Goal: Transaction & Acquisition: Purchase product/service

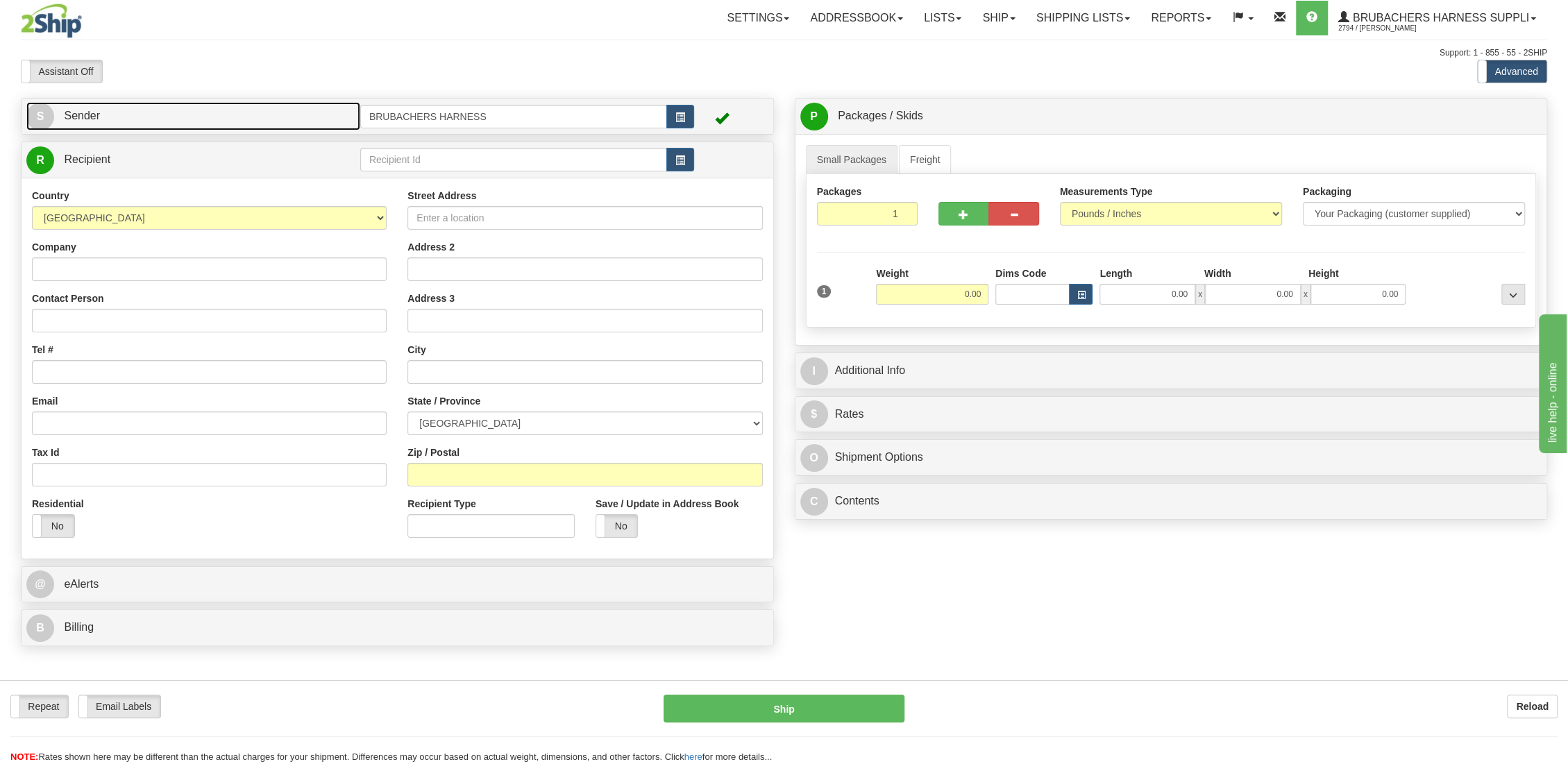
click at [76, 114] on span "Sender" at bounding box center [82, 116] width 36 height 12
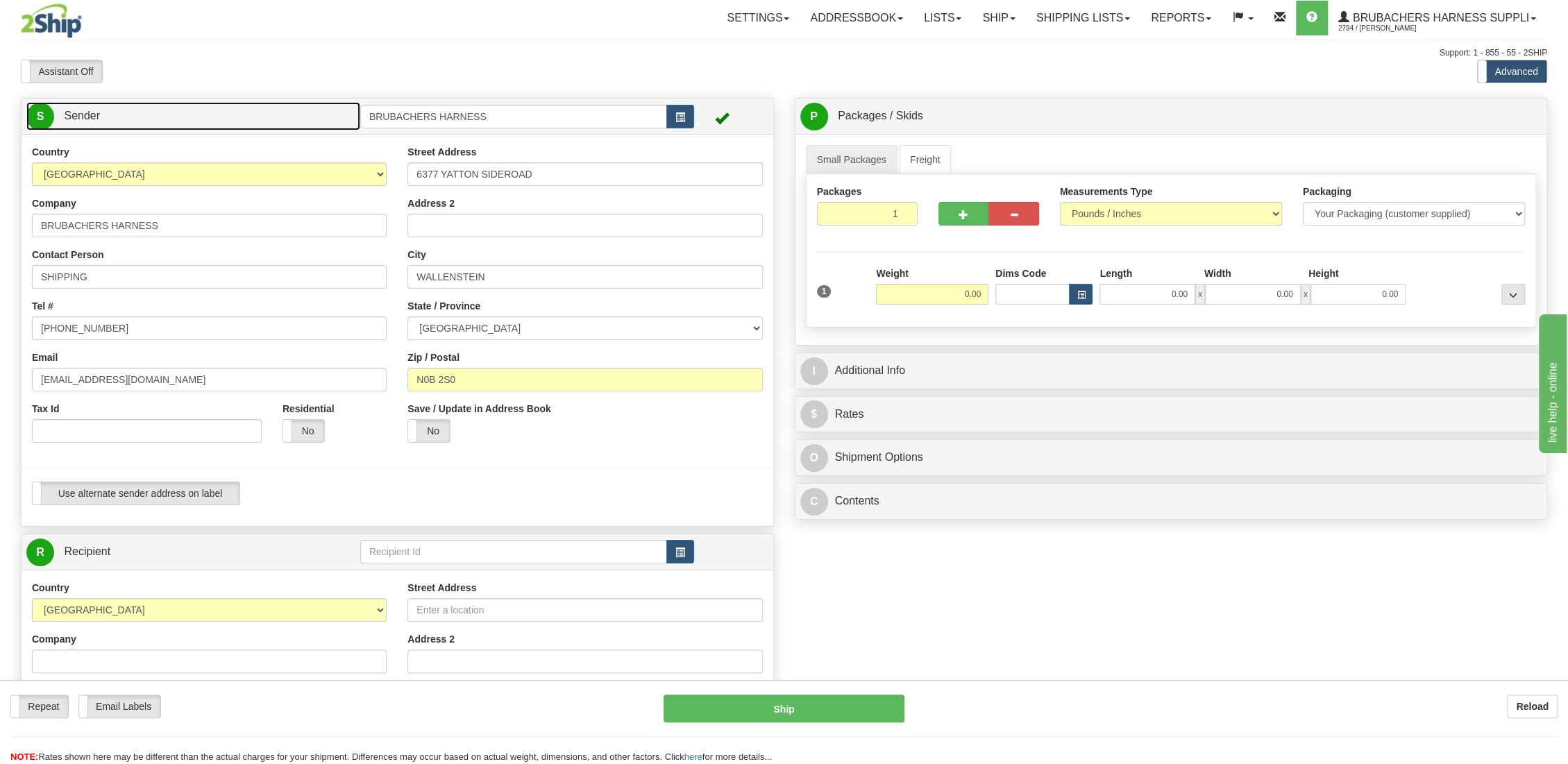
type input "WALLENSTEIN"
click at [185, 226] on input "BRUBACHERS HARNESS" at bounding box center [209, 226] width 355 height 23
drag, startPoint x: 218, startPoint y: 219, endPoint x: -167, endPoint y: 186, distance: 386.4
click at [0, 186] on html "Training Course Close Toggle navigation Settings Shipping Preferences New Sende…" at bounding box center [784, 382] width 1568 height 764
paste input "Nicole Kocher"
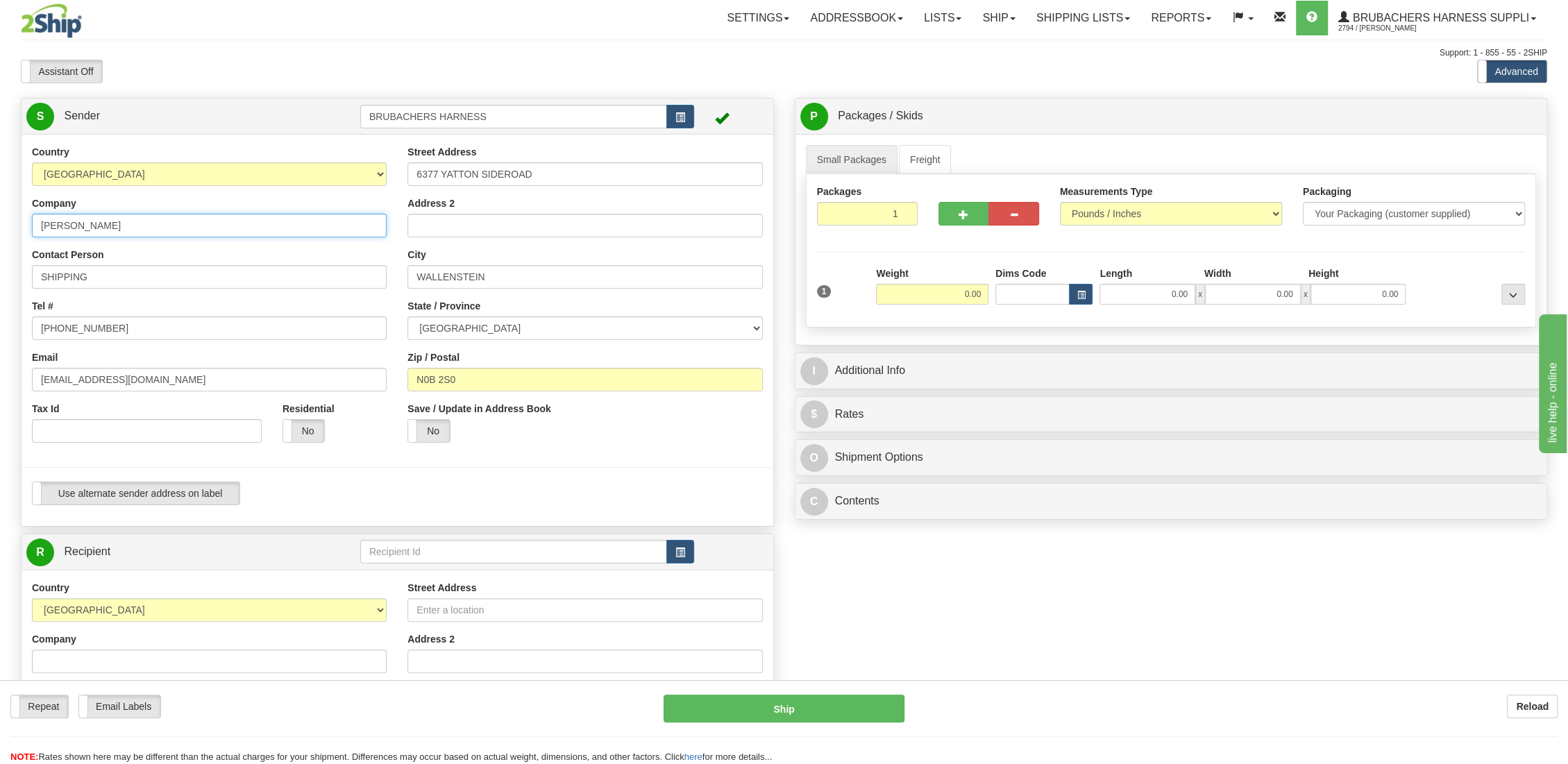
type input "Nicole Kocher"
type input "519-721-9871"
paste input "nicolekocher95@gmail.com"
type input "nicolekocher95@gmail.com"
click at [566, 171] on input "6377 YATTON SIDEROAD" at bounding box center [585, 174] width 355 height 23
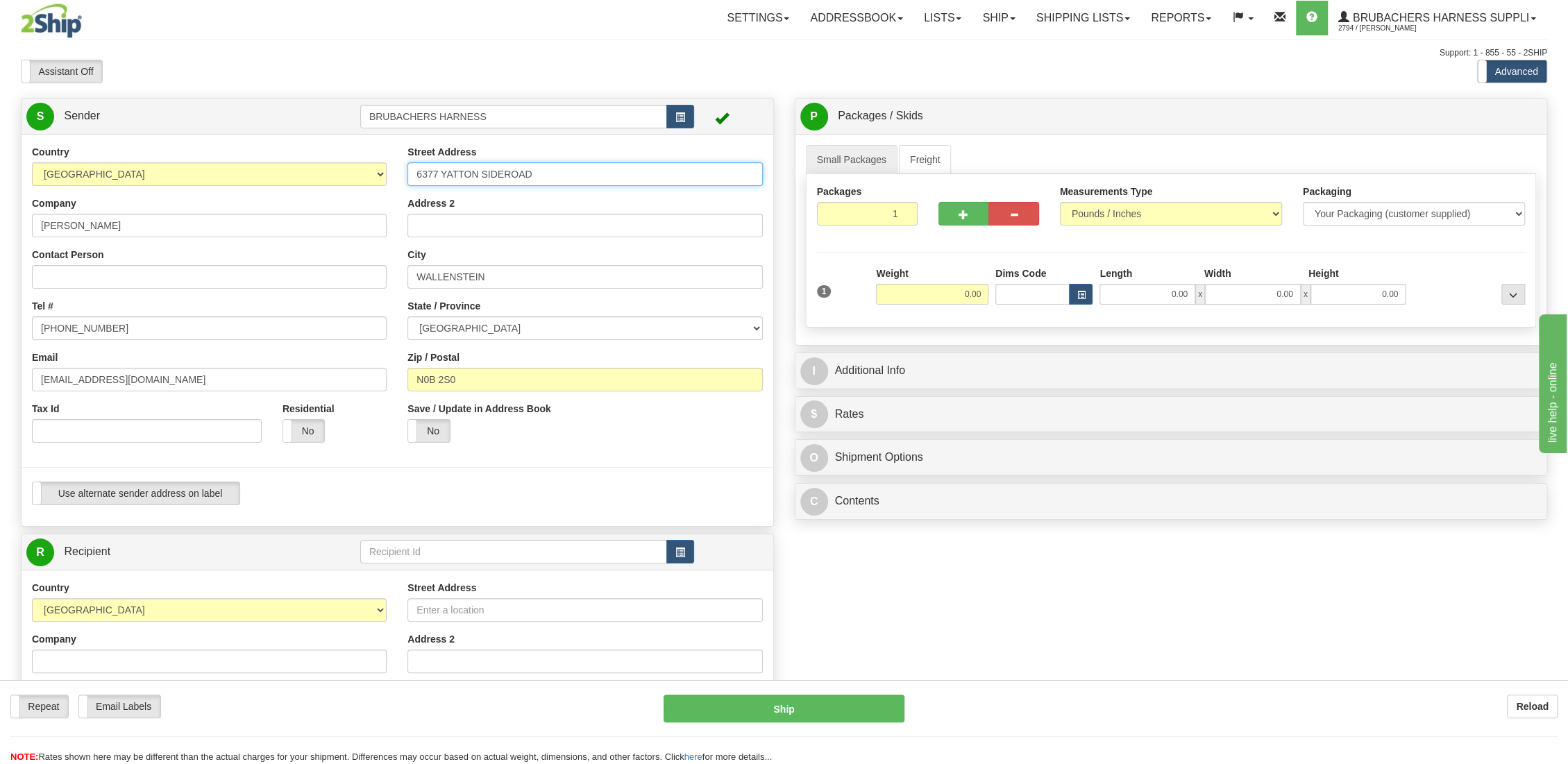
drag, startPoint x: 566, startPoint y: 171, endPoint x: 201, endPoint y: 159, distance: 365.2
click at [201, 159] on div "Country AFGHANISTAN ALAND ISLANDS ALBANIA ALGERIA AMERICAN SAMOA ANDORRA ANGOLA…" at bounding box center [397, 330] width 751 height 370
paste input "130 Robert Simone Way"
type input "130 Robert Simone Way"
type input "Ayr"
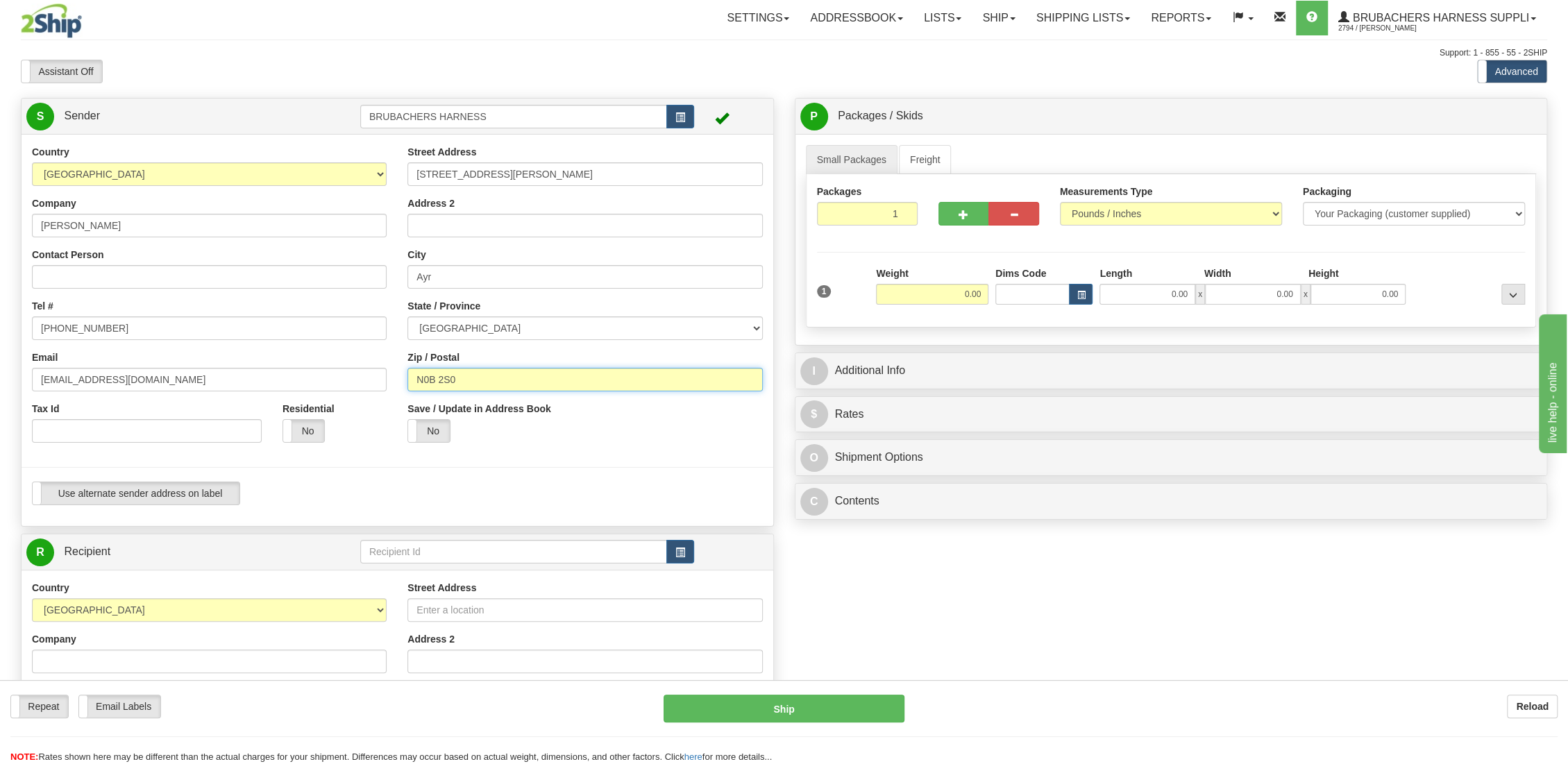
click at [533, 385] on input "N0B 2S0" at bounding box center [585, 379] width 355 height 23
type input "N0B 1e0"
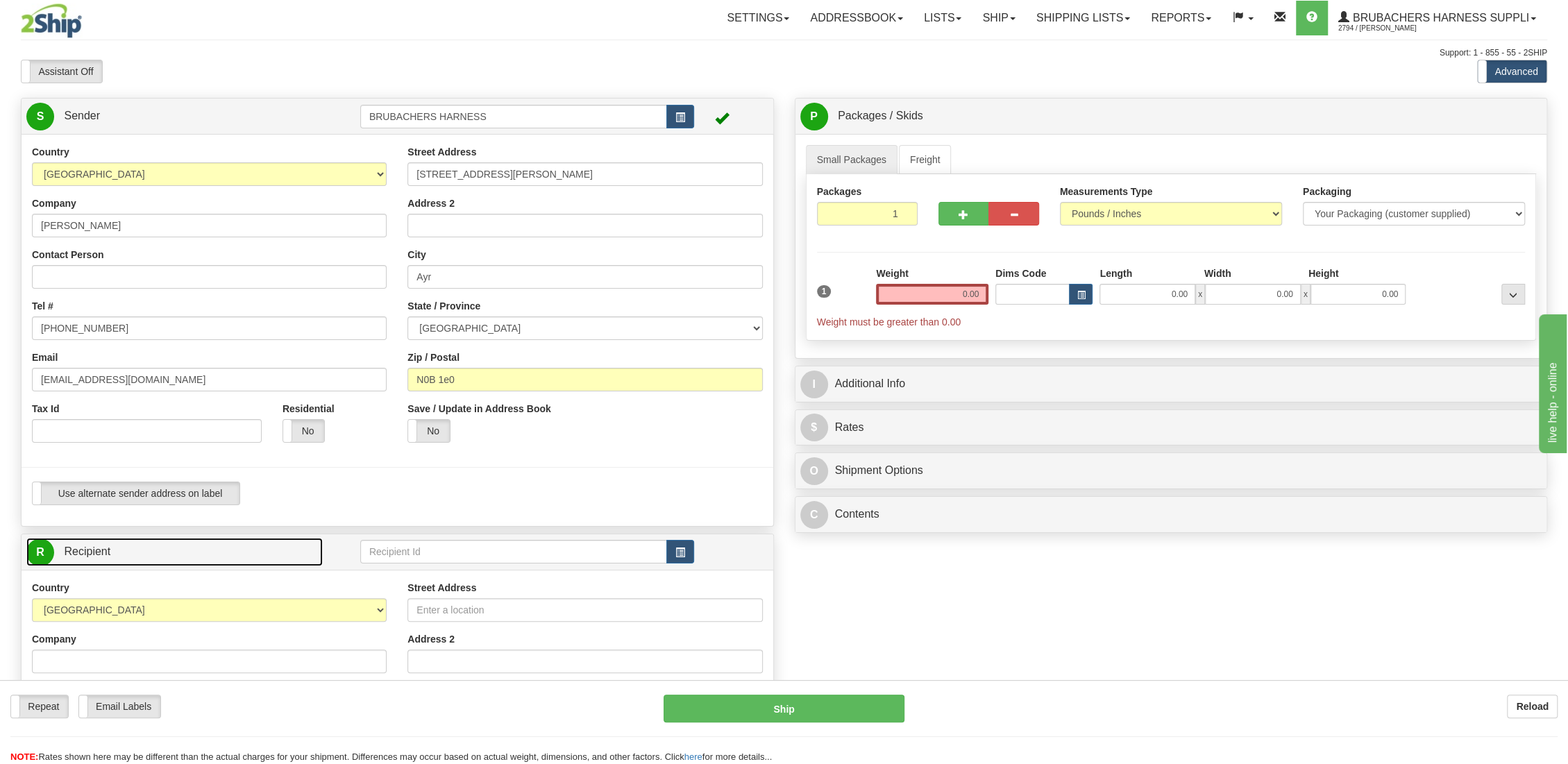
type input "AYR"
click at [945, 289] on input "0.00" at bounding box center [932, 294] width 112 height 21
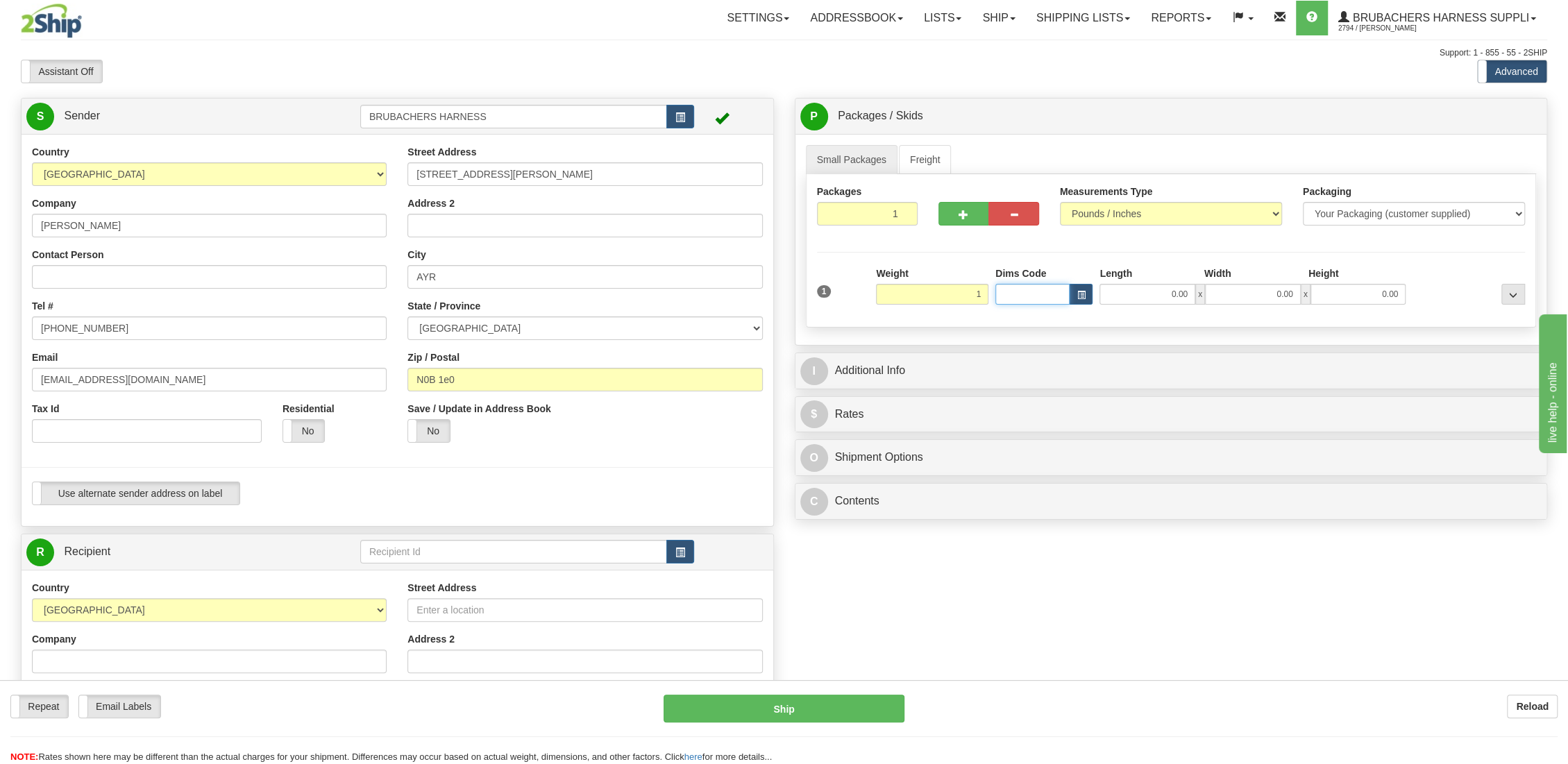
type input "1.00"
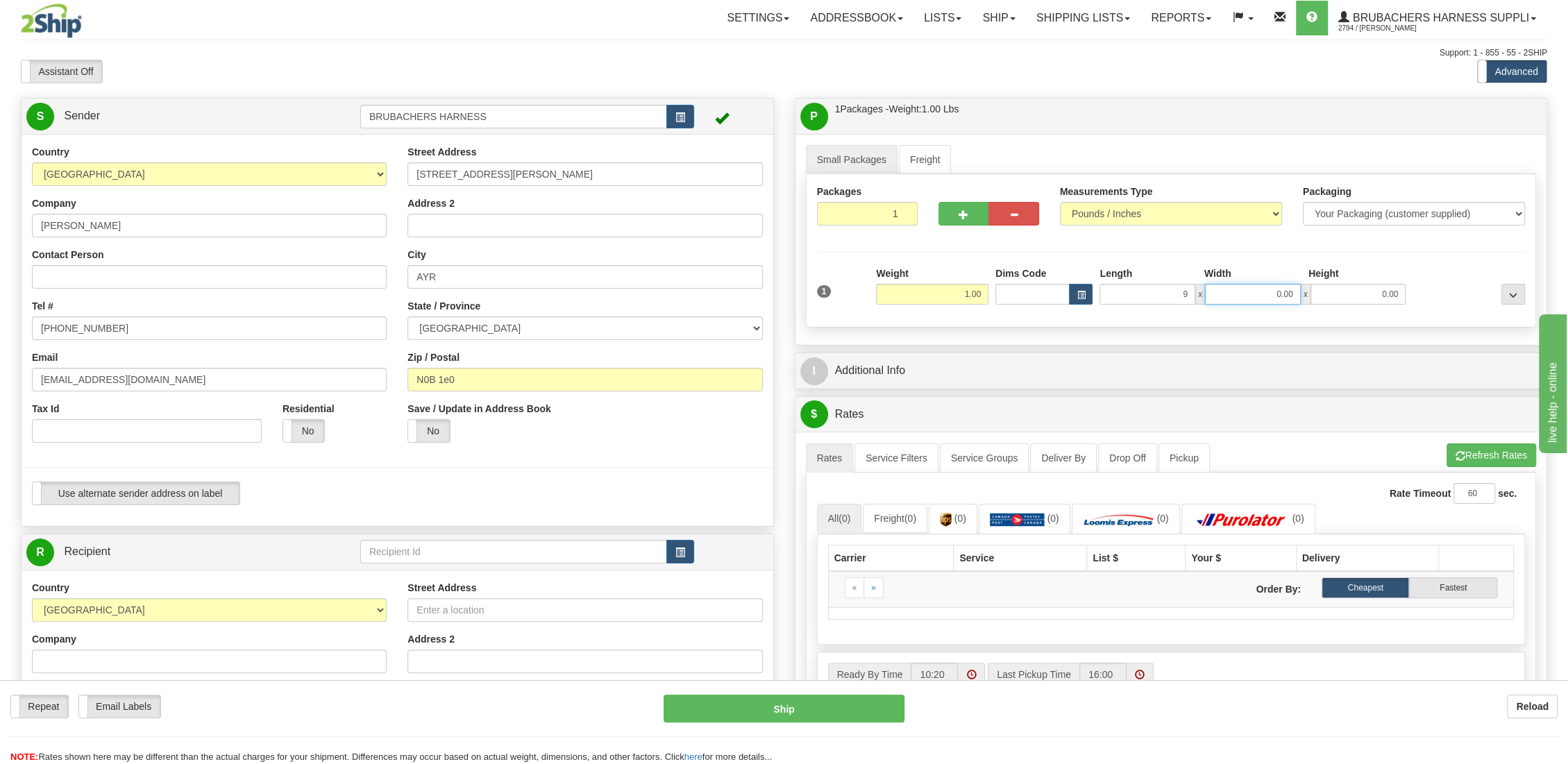
type input "9.00"
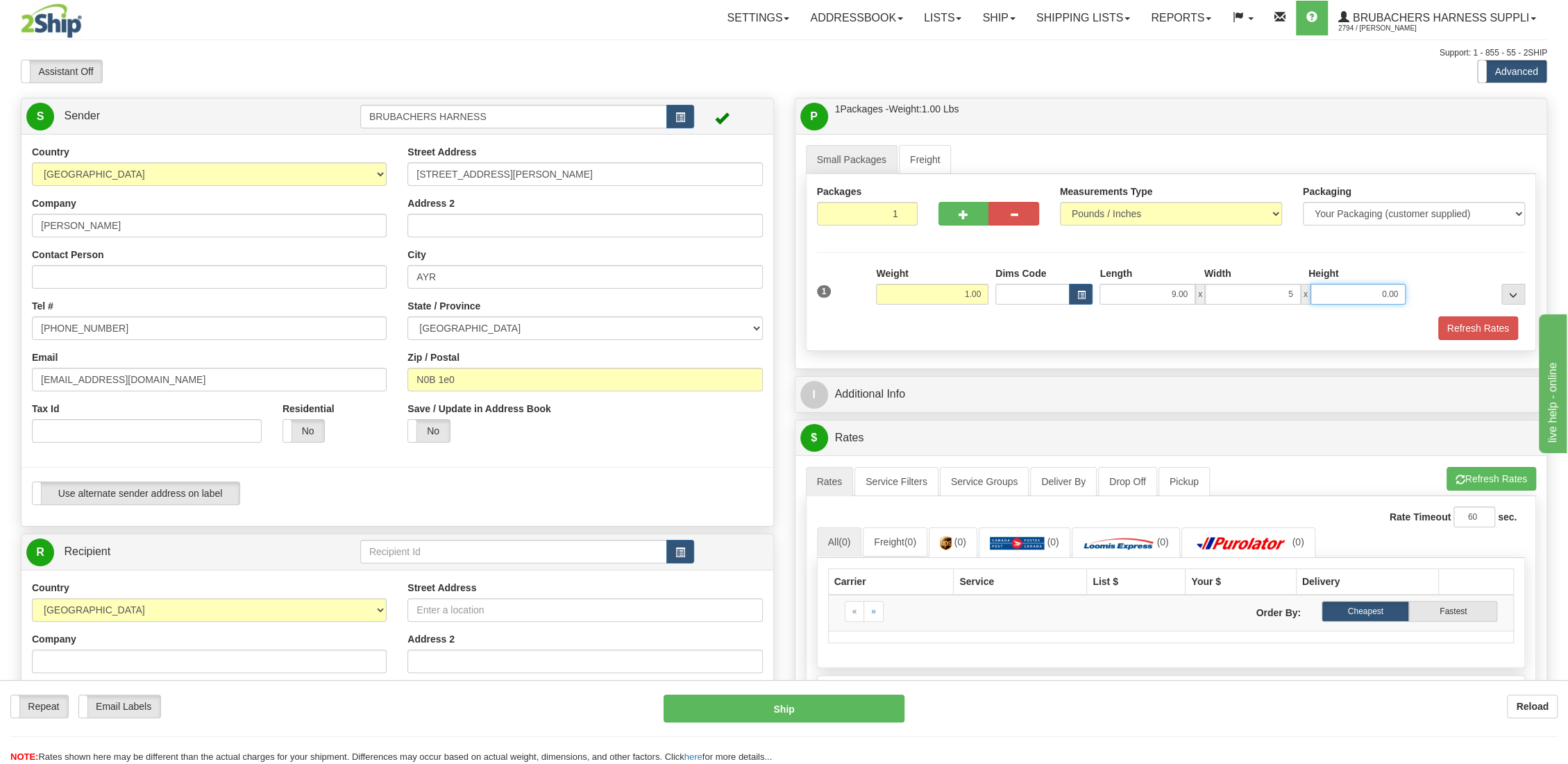
type input "5.00"
type input "6.00"
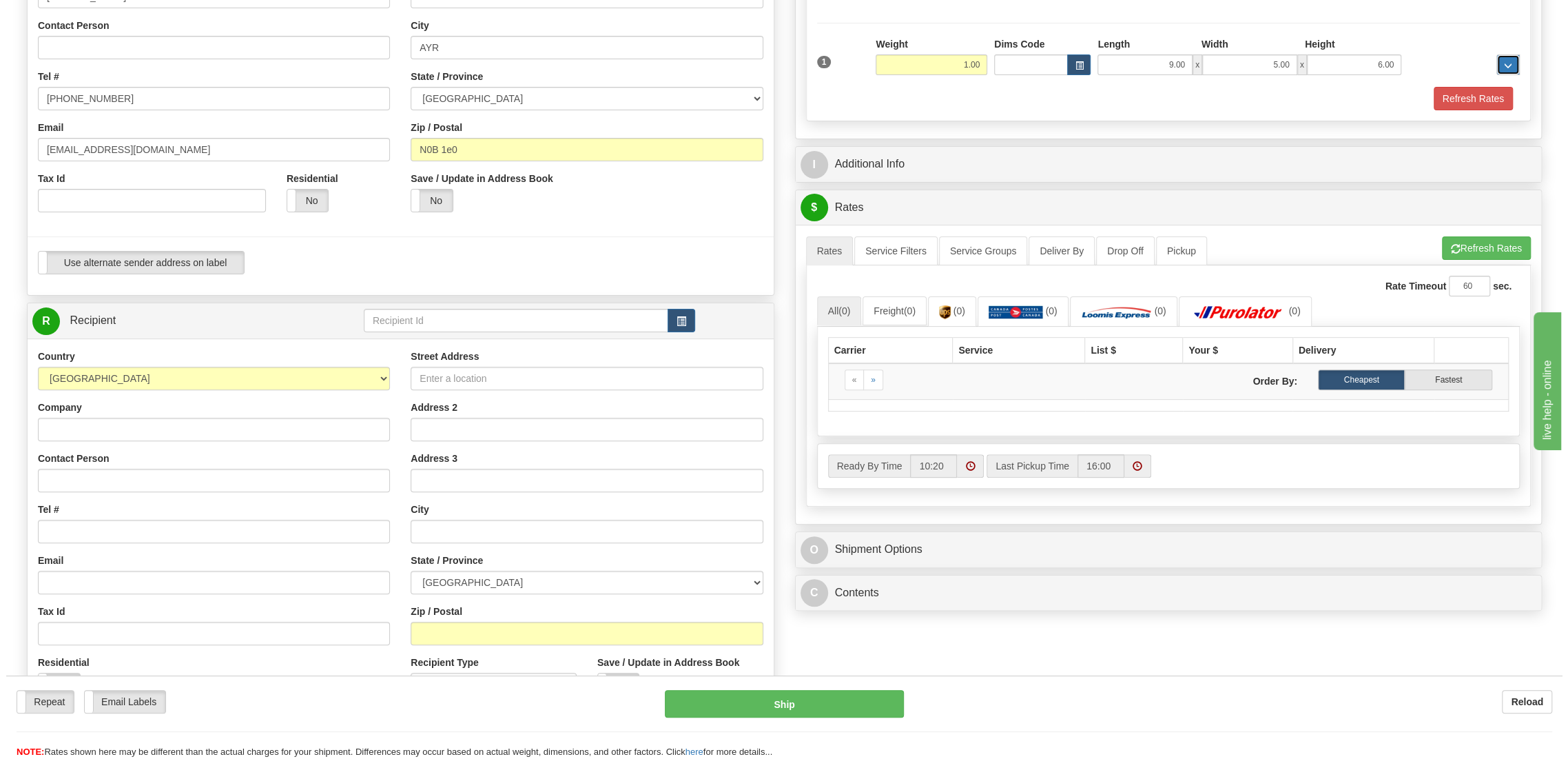
scroll to position [228, 0]
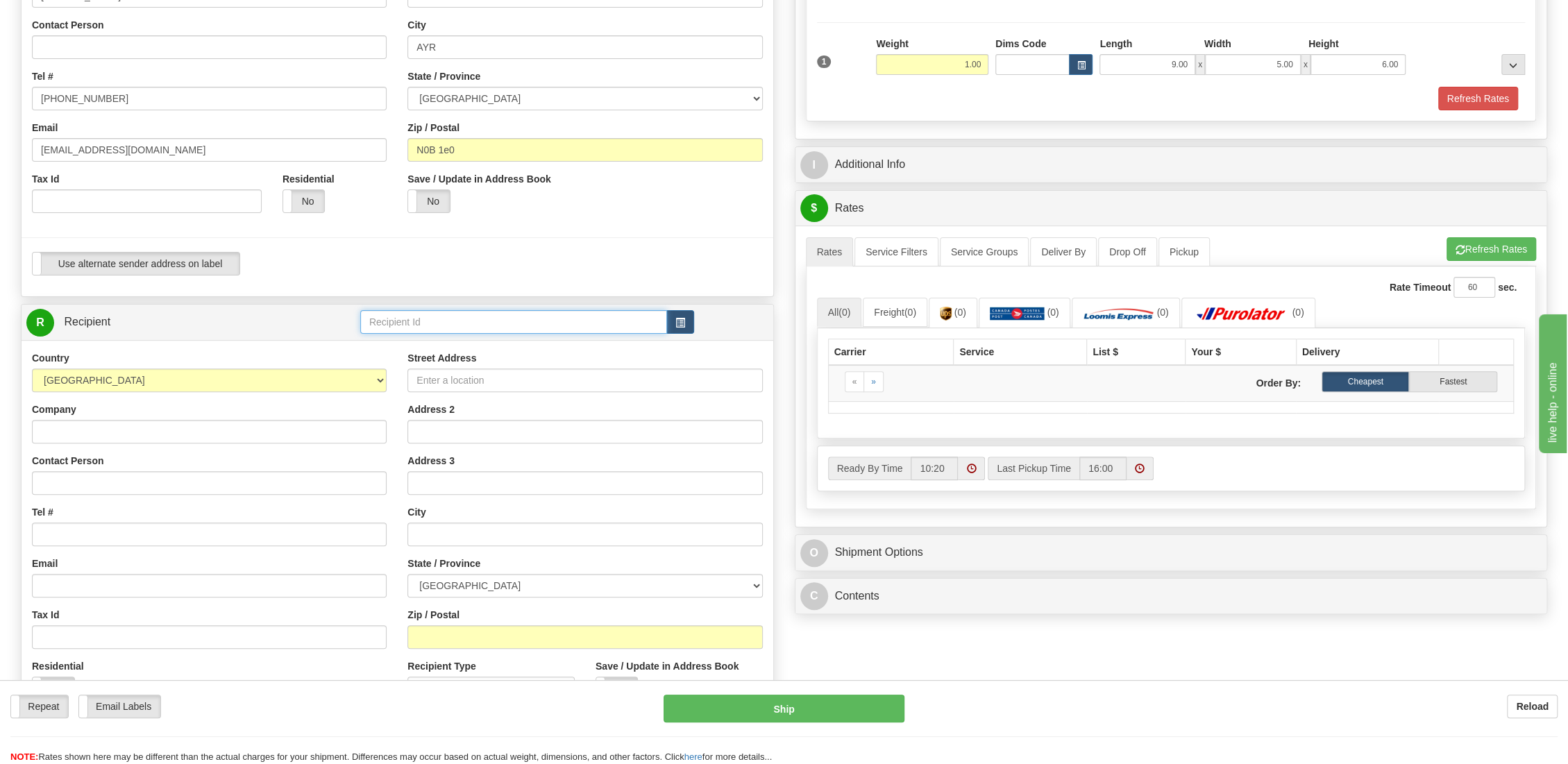
click at [567, 330] on input "text" at bounding box center [513, 322] width 306 height 23
click at [475, 337] on div "BRUBACHERS HARNESS" at bounding box center [510, 343] width 293 height 15
type input "BRUBACHERS HARNESS"
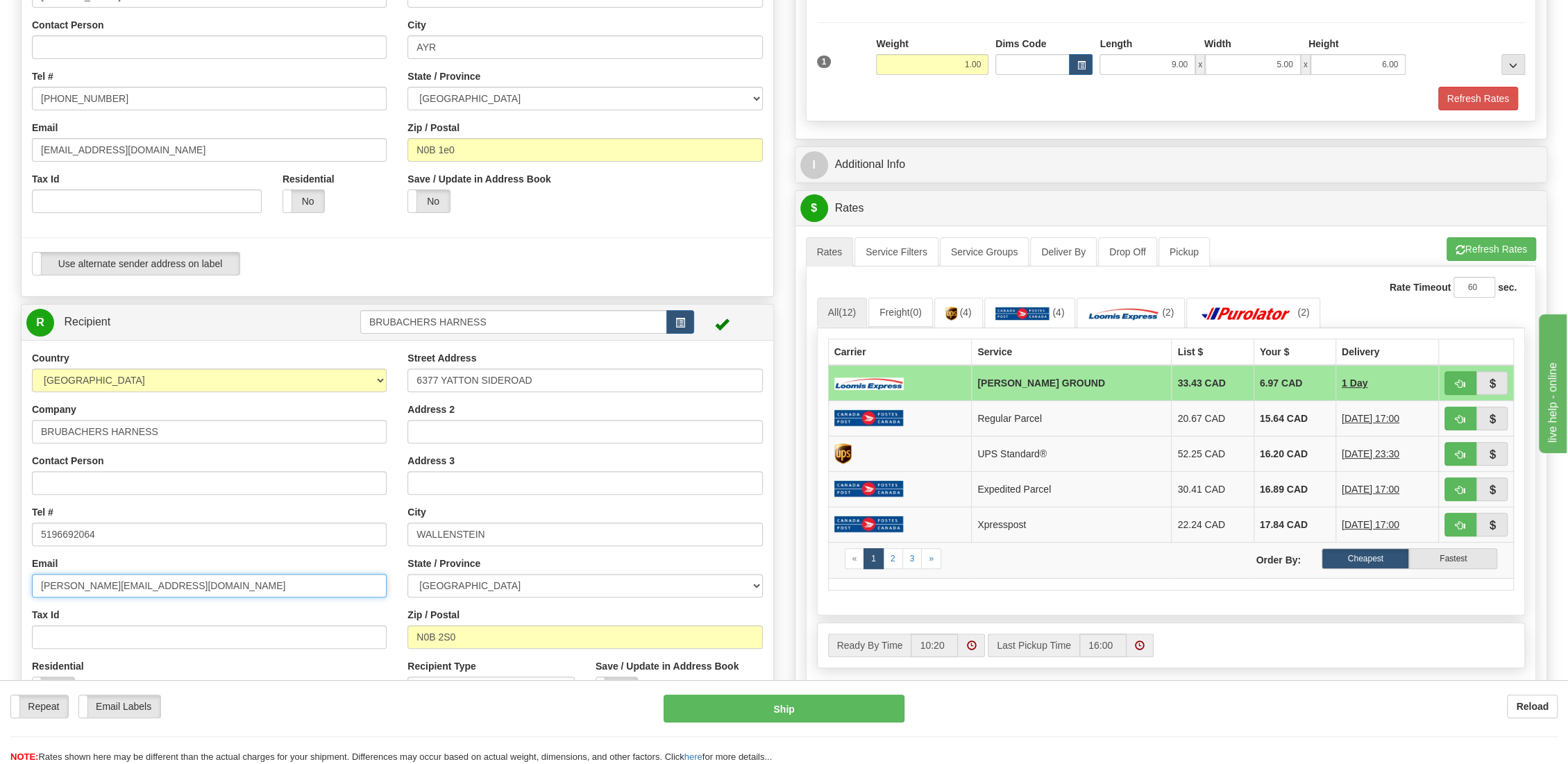
drag, startPoint x: 56, startPoint y: 583, endPoint x: -22, endPoint y: 576, distance: 78.3
click at [0, 534] on html "Training Course Close Toggle navigation Settings Shipping Preferences New Sende…" at bounding box center [784, 152] width 1568 height 764
type input "henry@brubachersharness.ca"
click at [1462, 379] on span "button" at bounding box center [1460, 383] width 9 height 9
type input "DD"
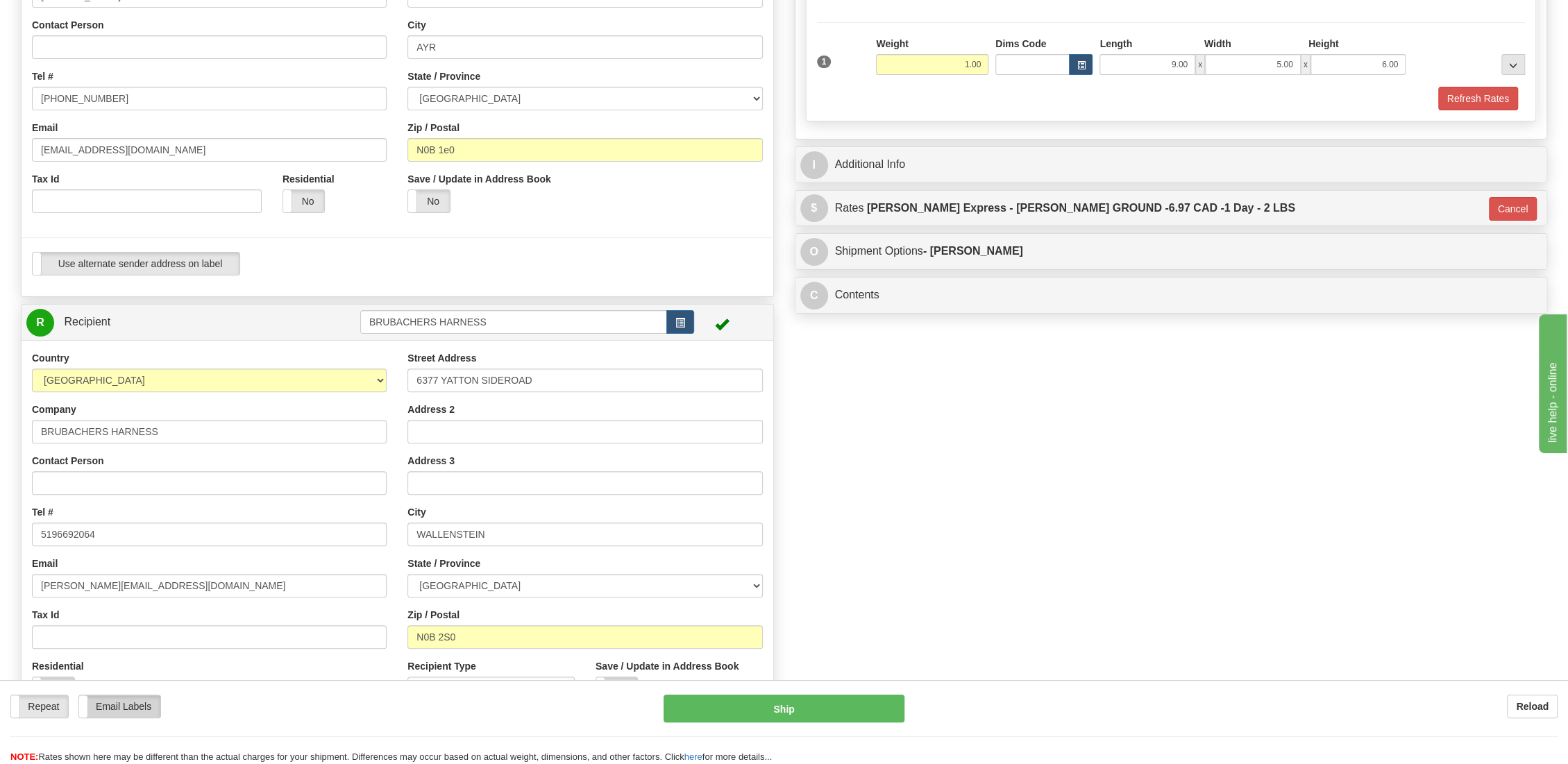
click at [122, 709] on label "Email Labels" at bounding box center [120, 706] width 82 height 23
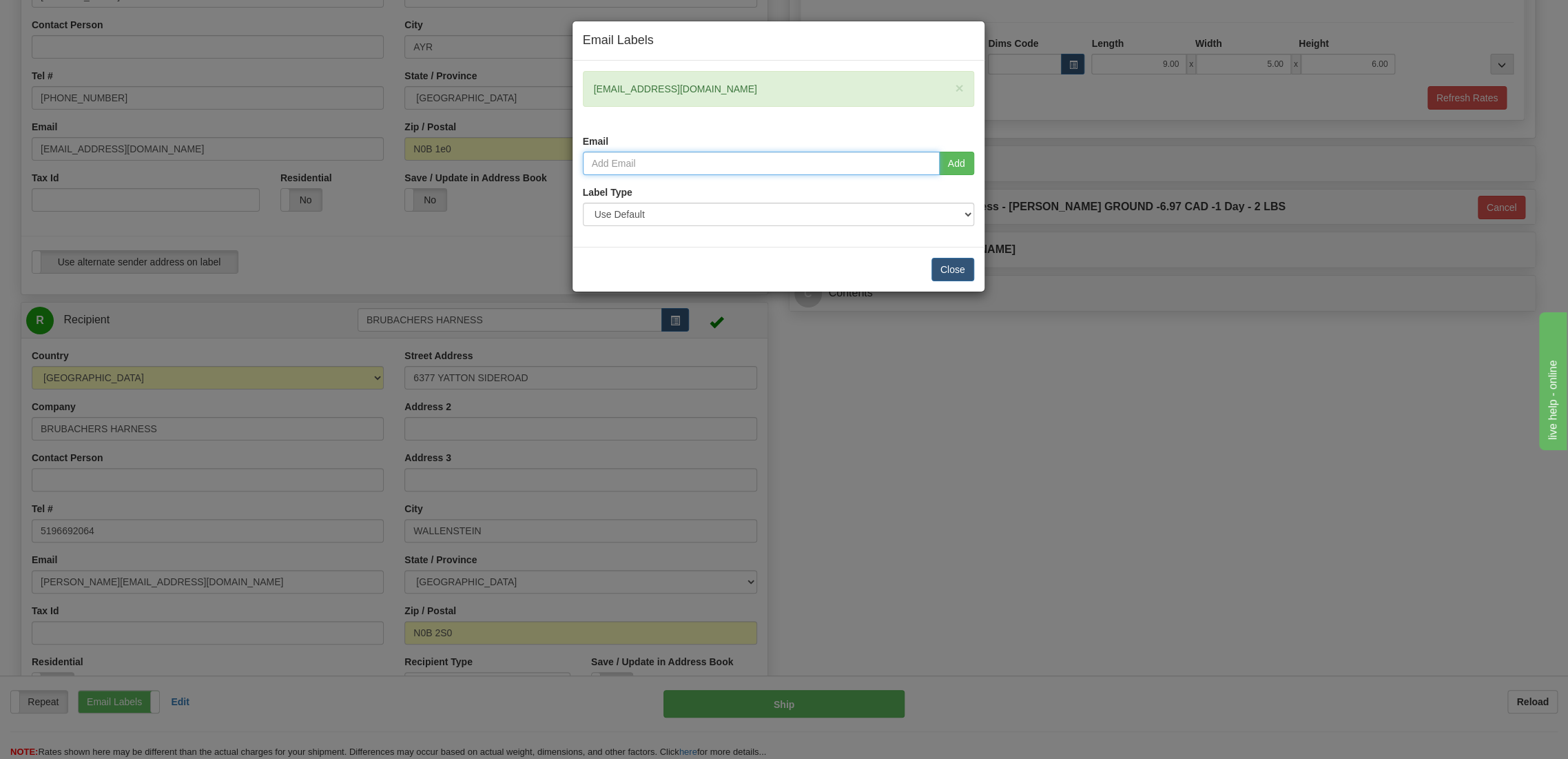
click at [684, 160] on input "email" at bounding box center [762, 163] width 357 height 23
type input "henry@brubachersharness.ca"
click at [708, 210] on select "Use Default Laser (8 ½” x 11”) Thermal (4” x 6”) Packing Slip (8 ½” x 11”)" at bounding box center [779, 214] width 392 height 23
select select "2"
click at [583, 202] on select "Use Default Laser (8 ½” x 11”) Thermal (4” x 6”) Packing Slip (8 ½” x 11”)" at bounding box center [779, 214] width 392 height 23
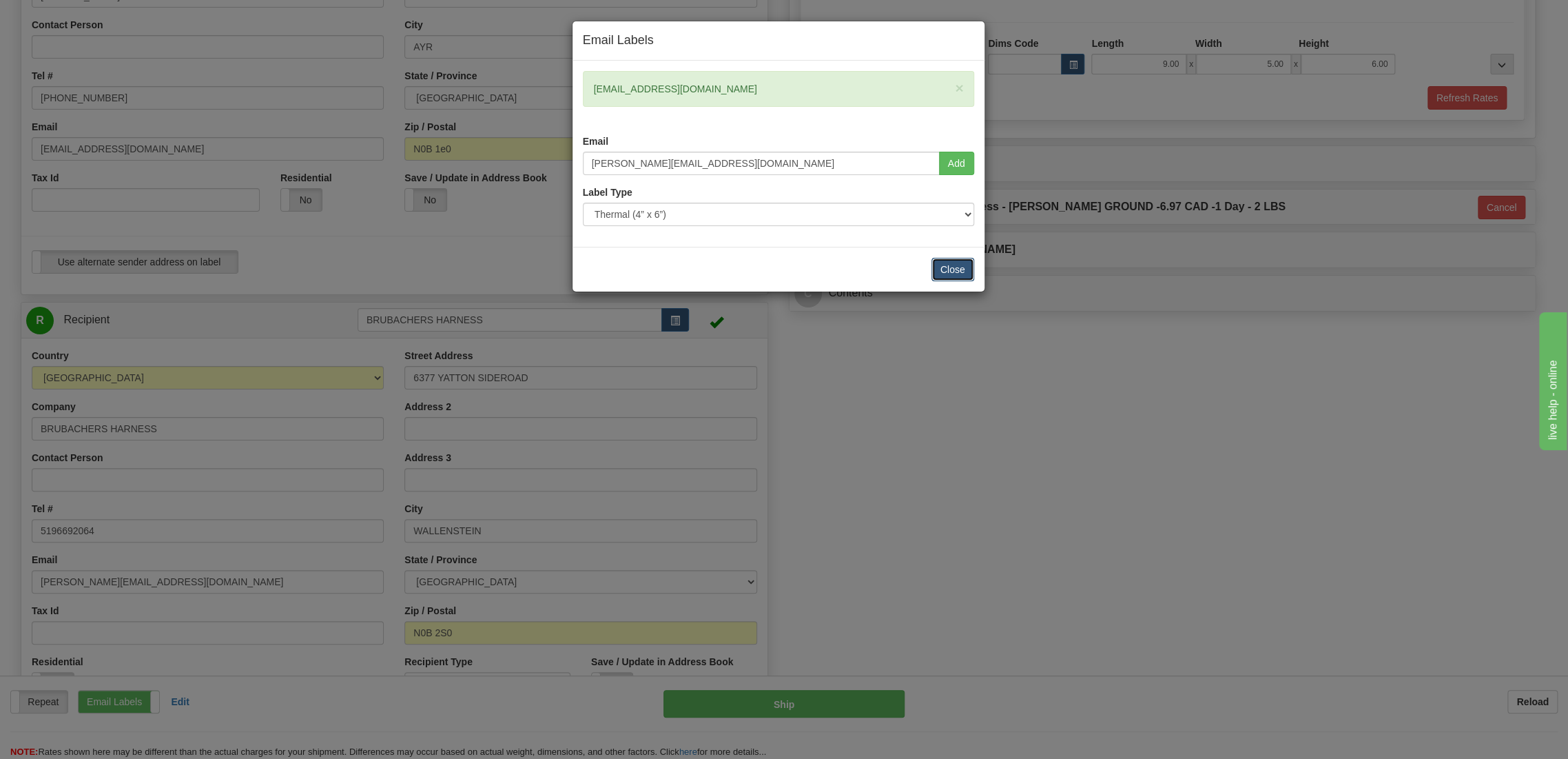
click at [951, 270] on button "Close" at bounding box center [952, 270] width 43 height 23
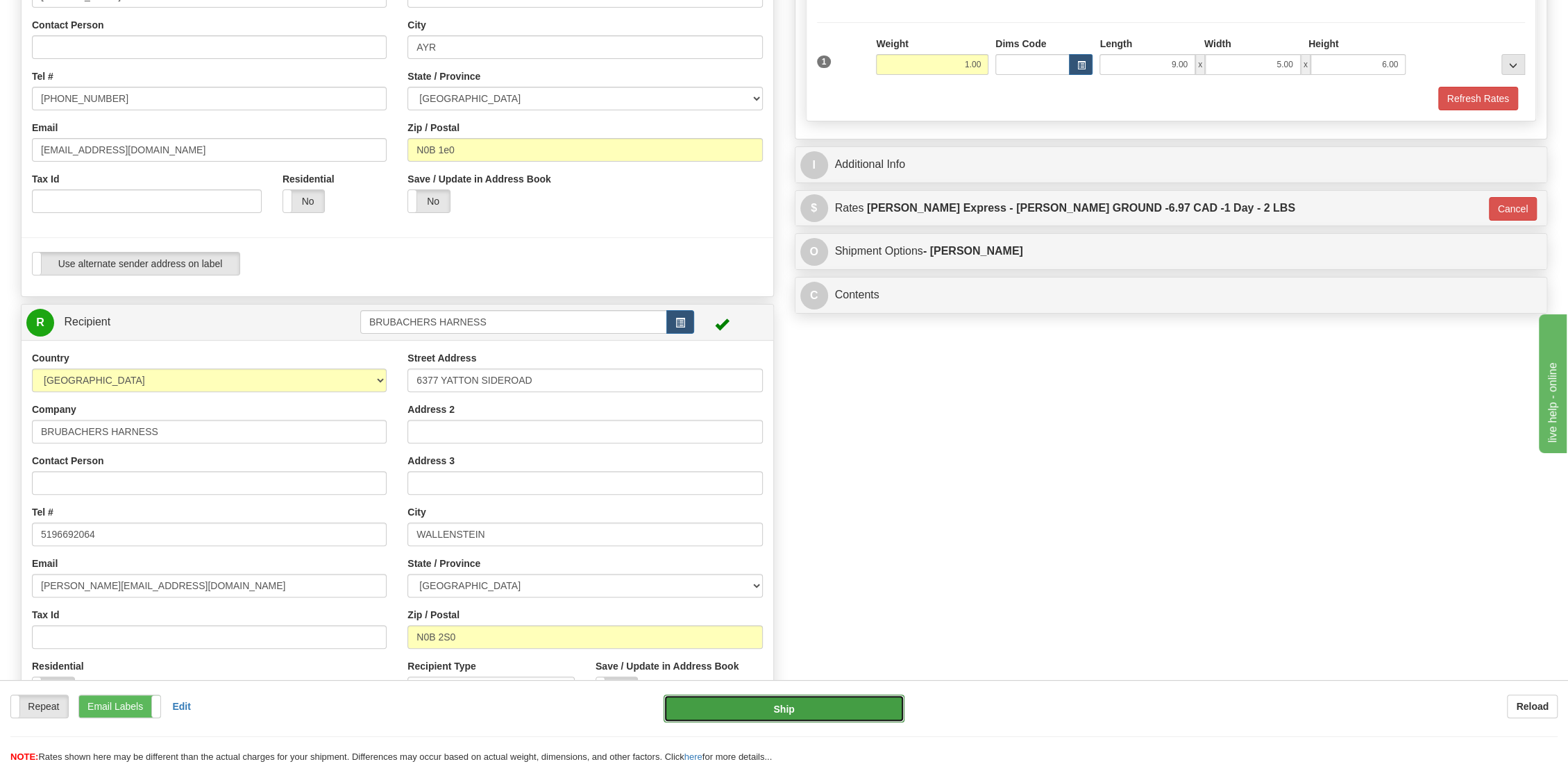
click at [777, 707] on button "Ship" at bounding box center [783, 708] width 241 height 28
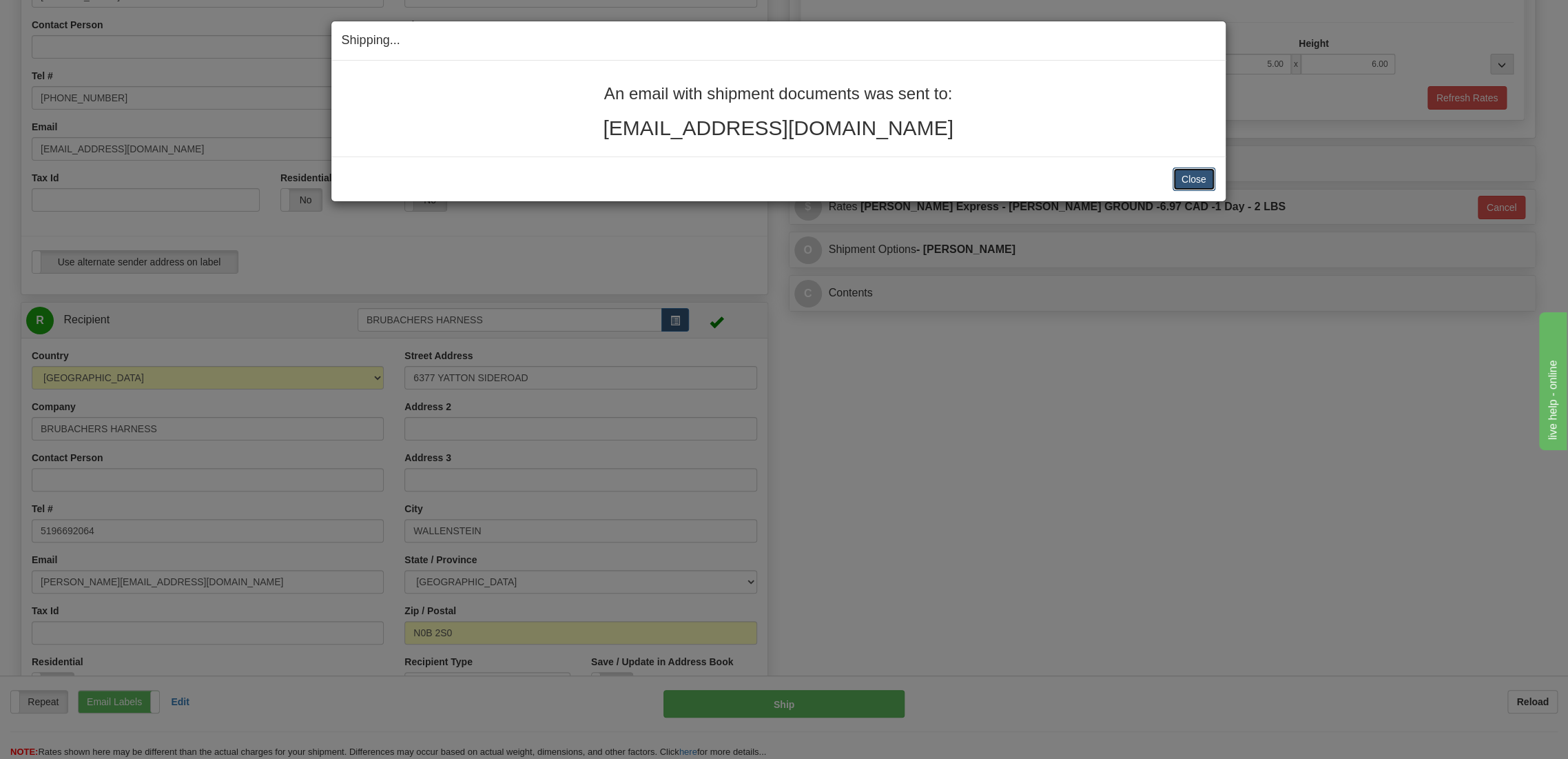
click at [1190, 174] on button "Close" at bounding box center [1194, 179] width 43 height 23
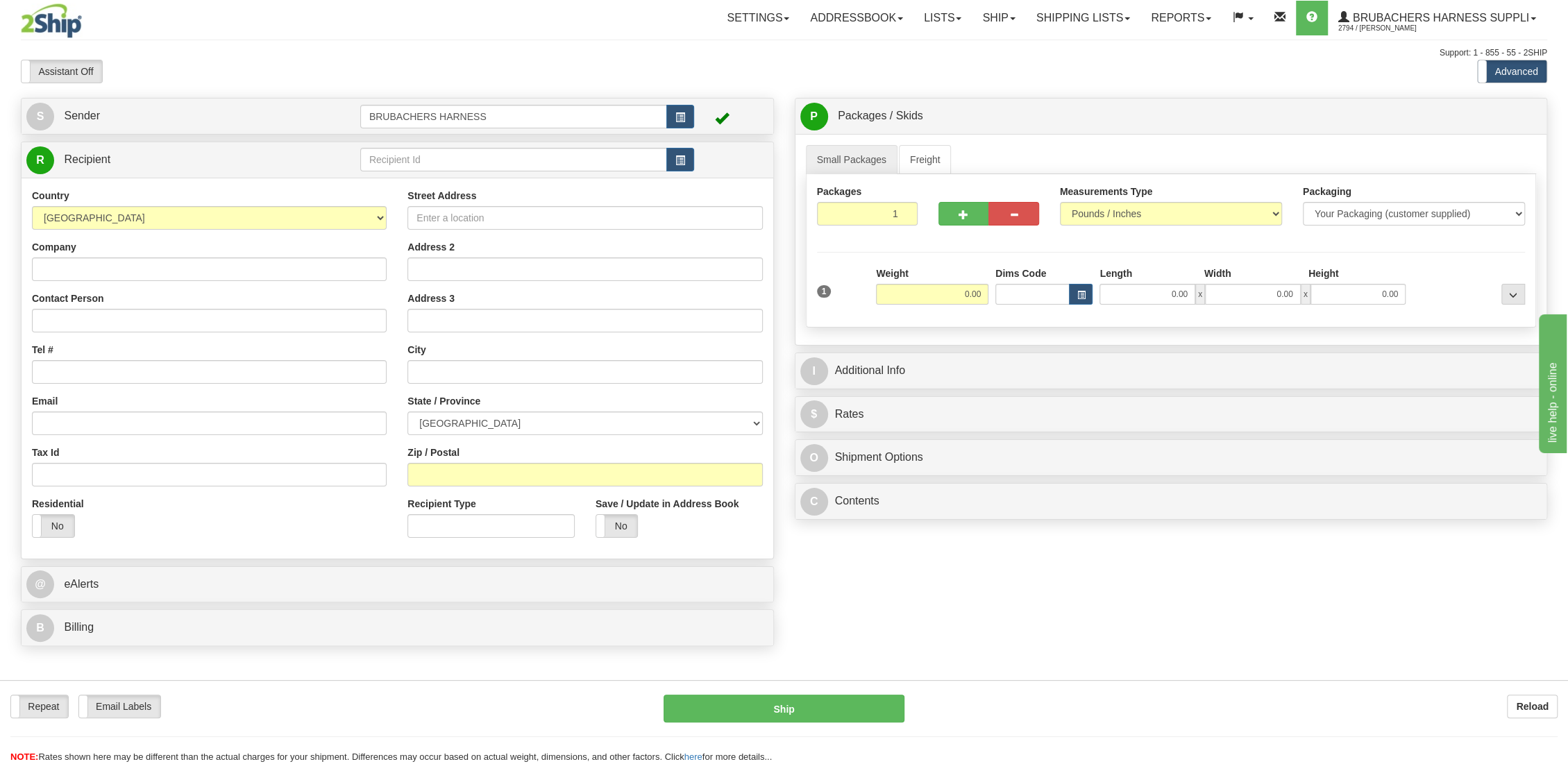
drag, startPoint x: 1053, startPoint y: 597, endPoint x: 1043, endPoint y: 586, distance: 14.9
click at [1053, 597] on div "S Sender BRUBACHERS HARNESS" at bounding box center [783, 375] width 1547 height 555
click at [1048, 10] on link "Shipping lists" at bounding box center [1082, 18] width 114 height 35
click at [1044, 44] on span "Current Shipments" at bounding box center [1059, 48] width 82 height 11
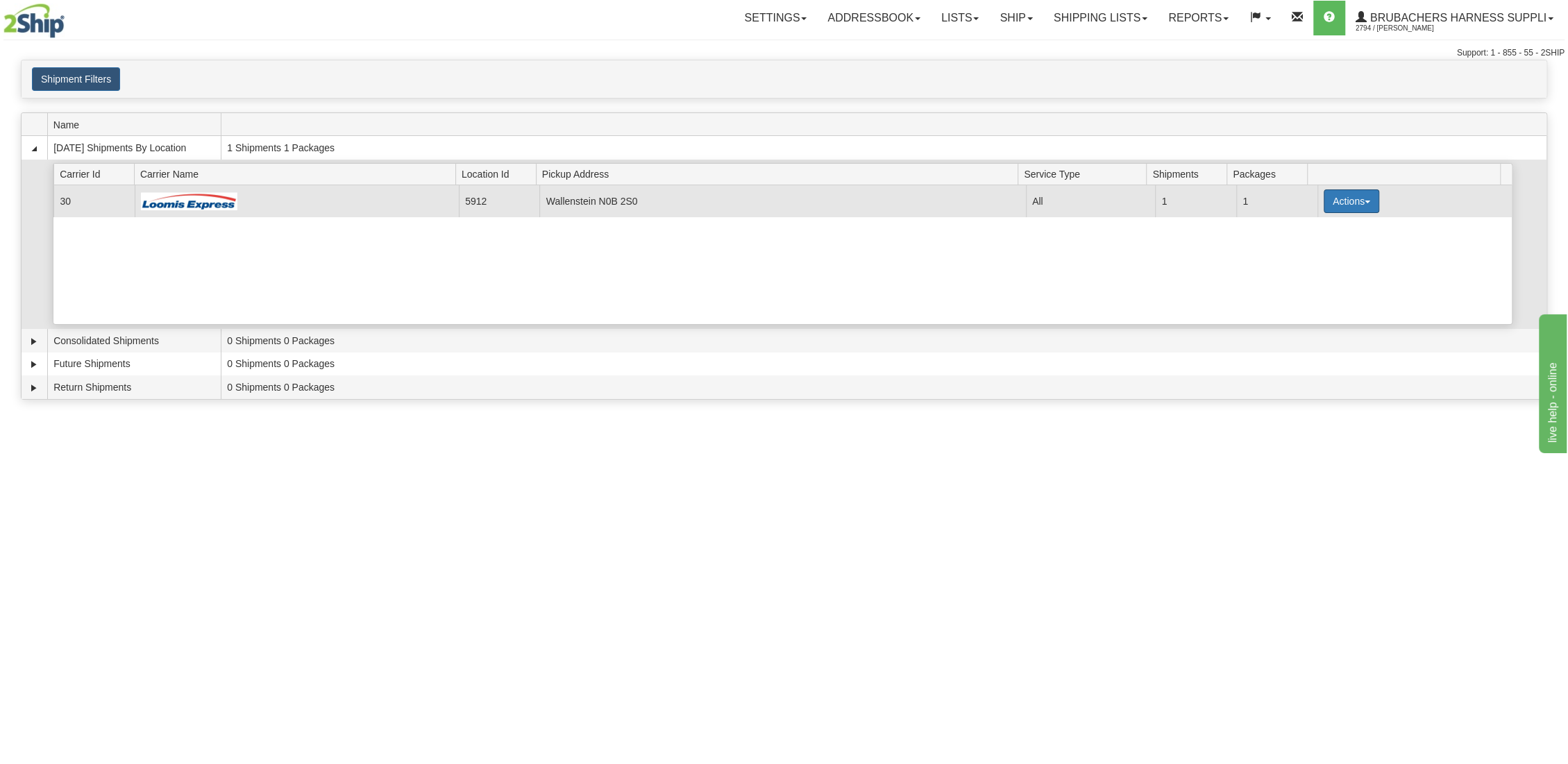
click at [1345, 197] on button "Actions" at bounding box center [1351, 201] width 55 height 23
click at [1304, 225] on span "Details" at bounding box center [1299, 226] width 37 height 9
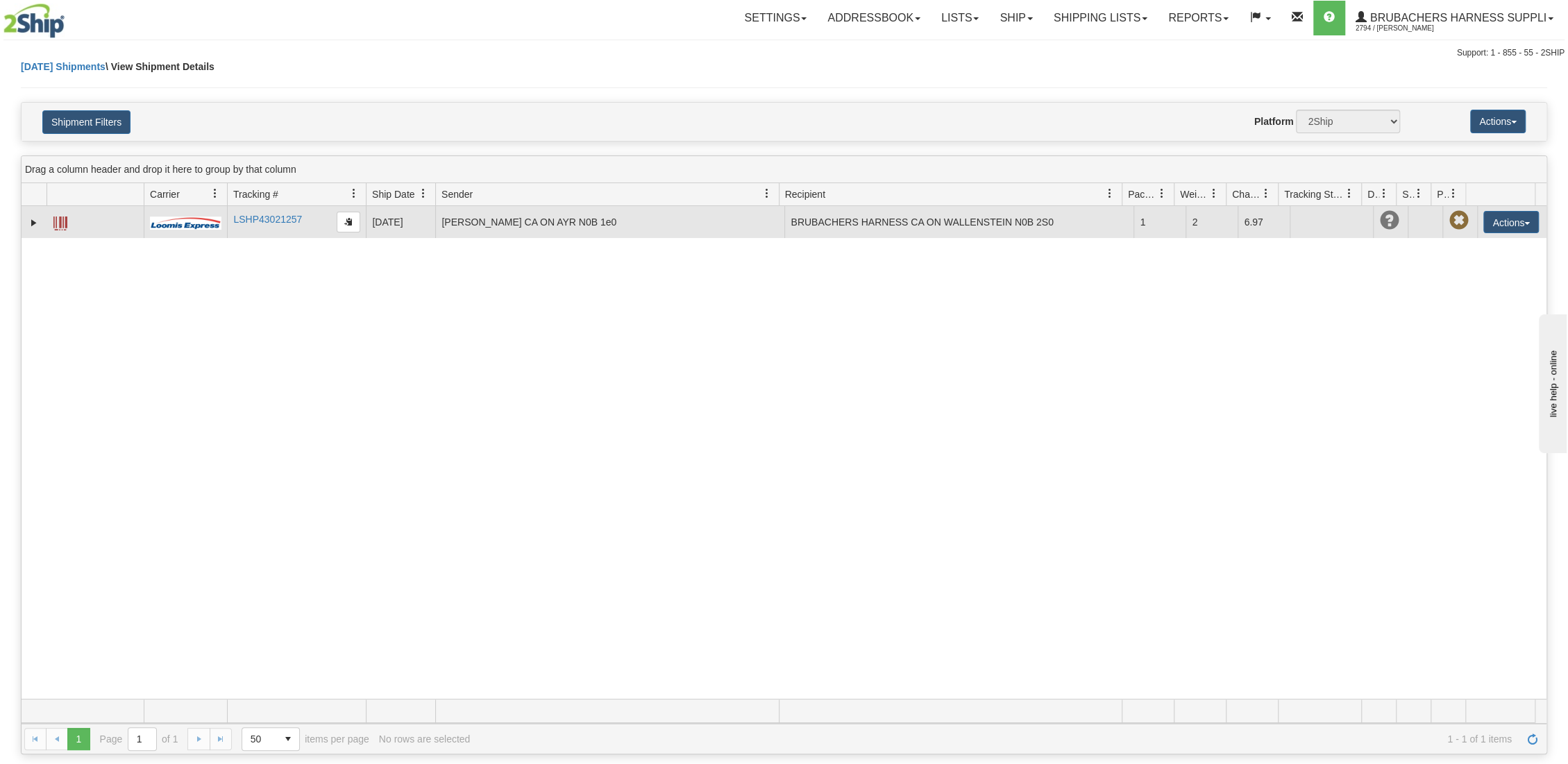
click at [57, 218] on span at bounding box center [60, 223] width 14 height 14
